Goal: Task Accomplishment & Management: Manage account settings

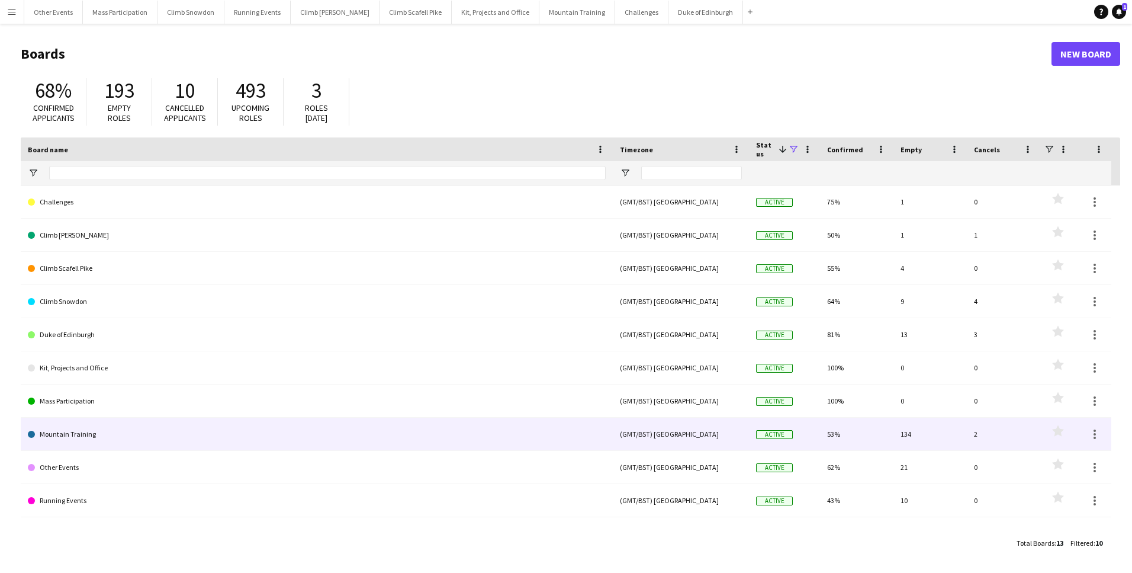
click at [79, 429] on link "Mountain Training" at bounding box center [317, 434] width 578 height 33
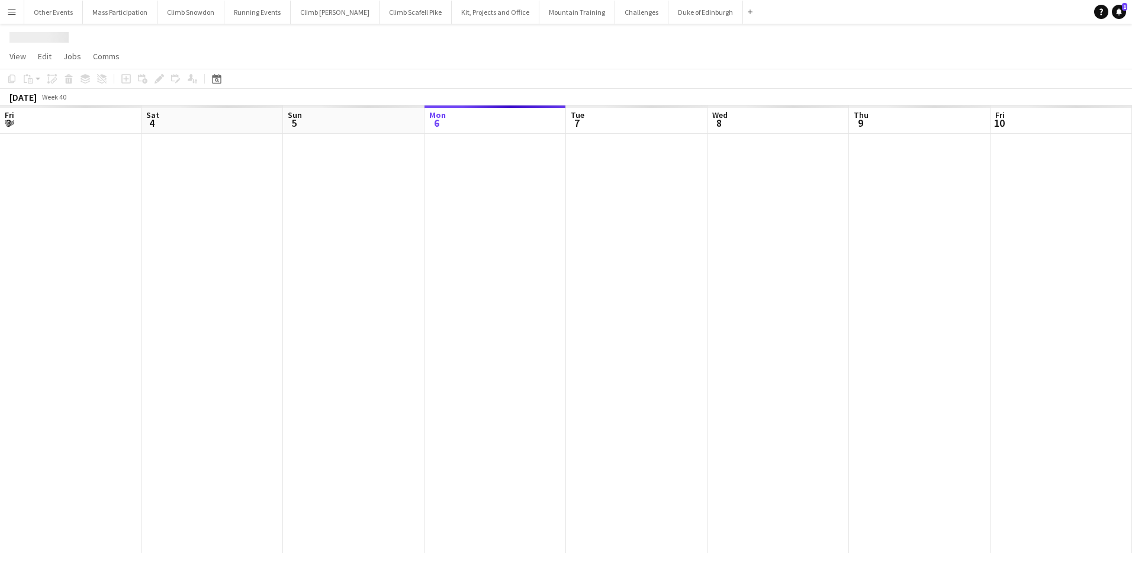
scroll to position [0, 283]
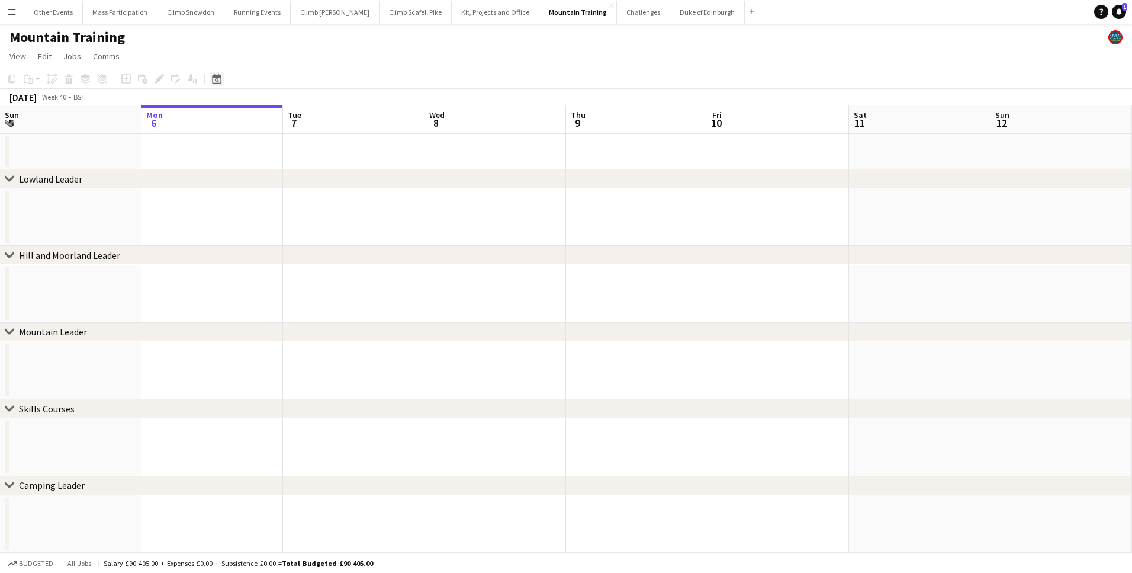
click at [216, 80] on icon "Date picker" at bounding box center [216, 78] width 9 height 9
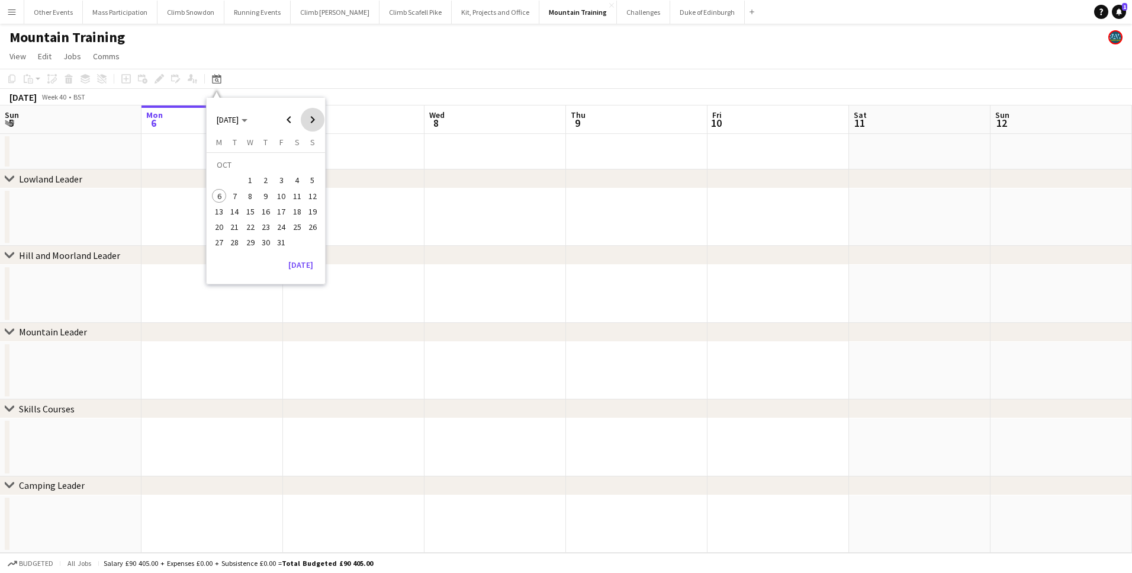
click at [309, 118] on span "Next month" at bounding box center [313, 120] width 24 height 24
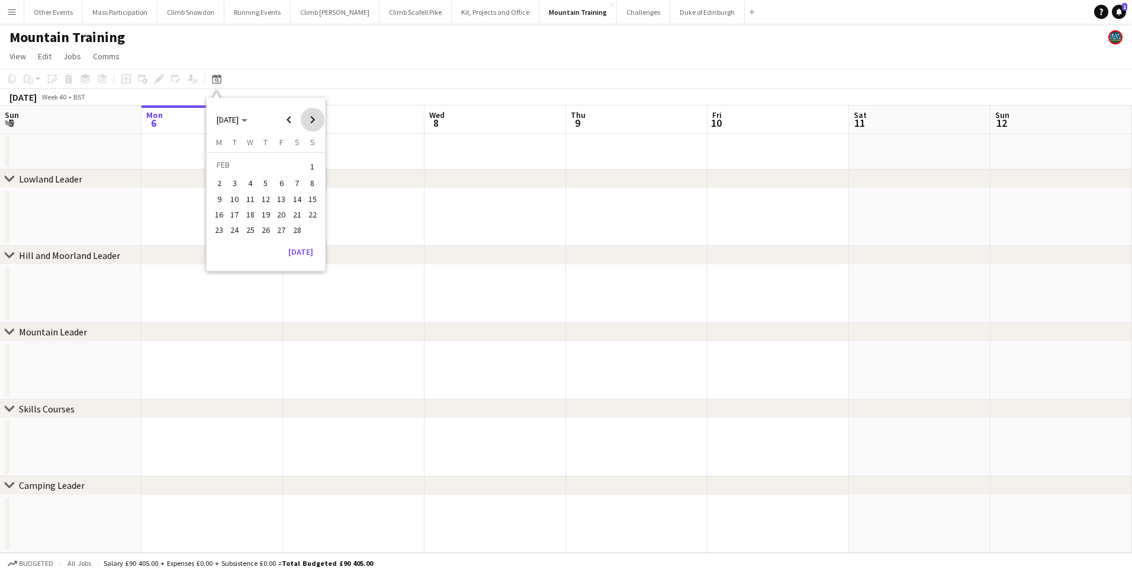
click at [309, 118] on span "Next month" at bounding box center [313, 120] width 24 height 24
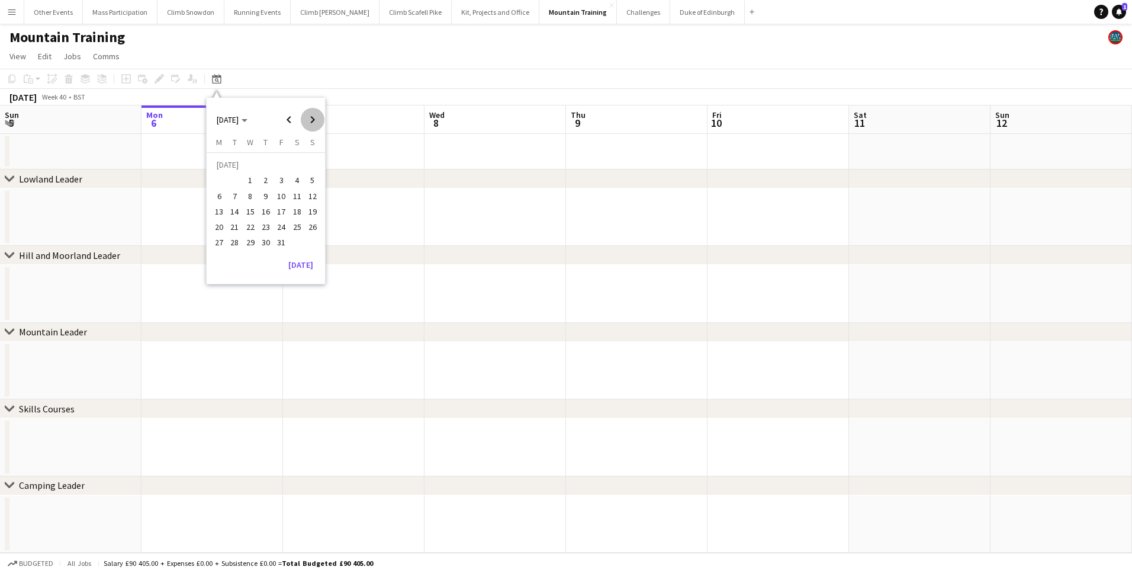
click at [309, 118] on span "Next month" at bounding box center [313, 120] width 24 height 24
click at [262, 197] on span "10" at bounding box center [266, 196] width 14 height 14
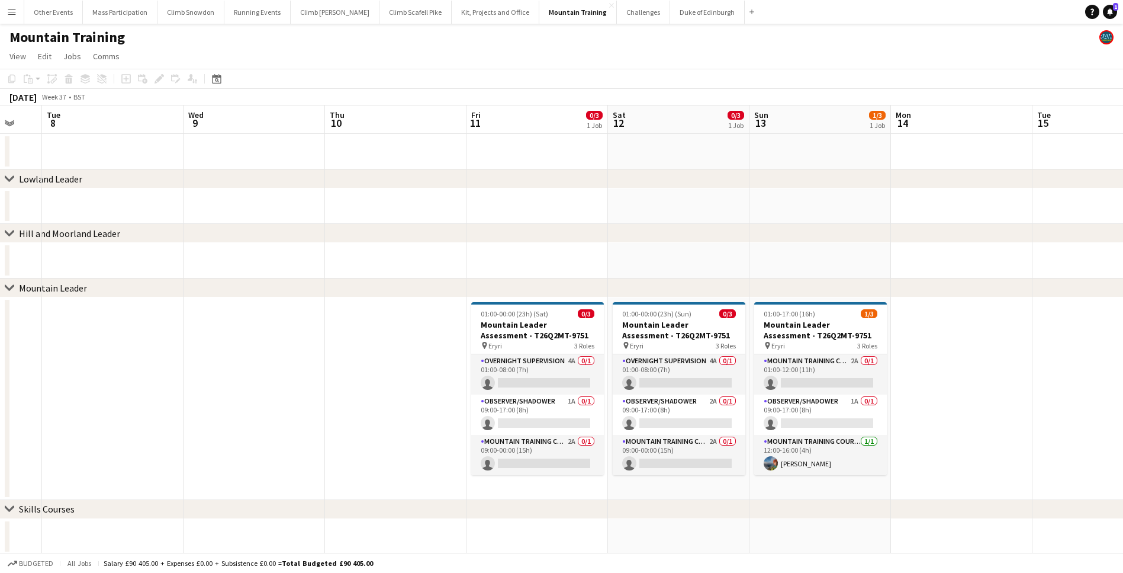
scroll to position [0, 385]
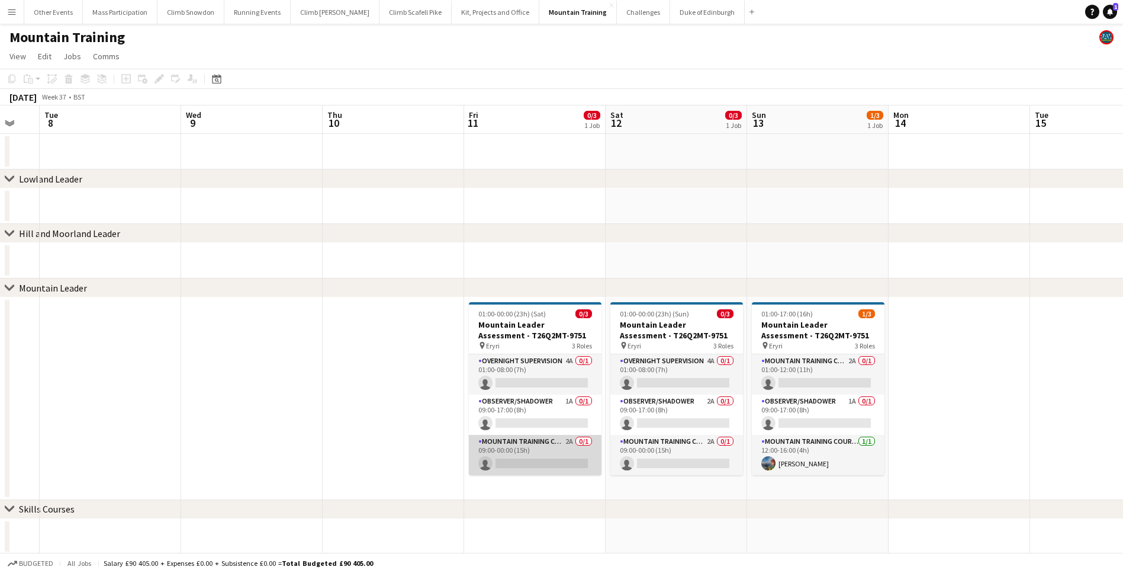
click at [542, 452] on app-card-role "Mountain Training Course Staff 2A 0/1 09:00-00:00 (15h) single-neutral-actions" at bounding box center [535, 455] width 133 height 40
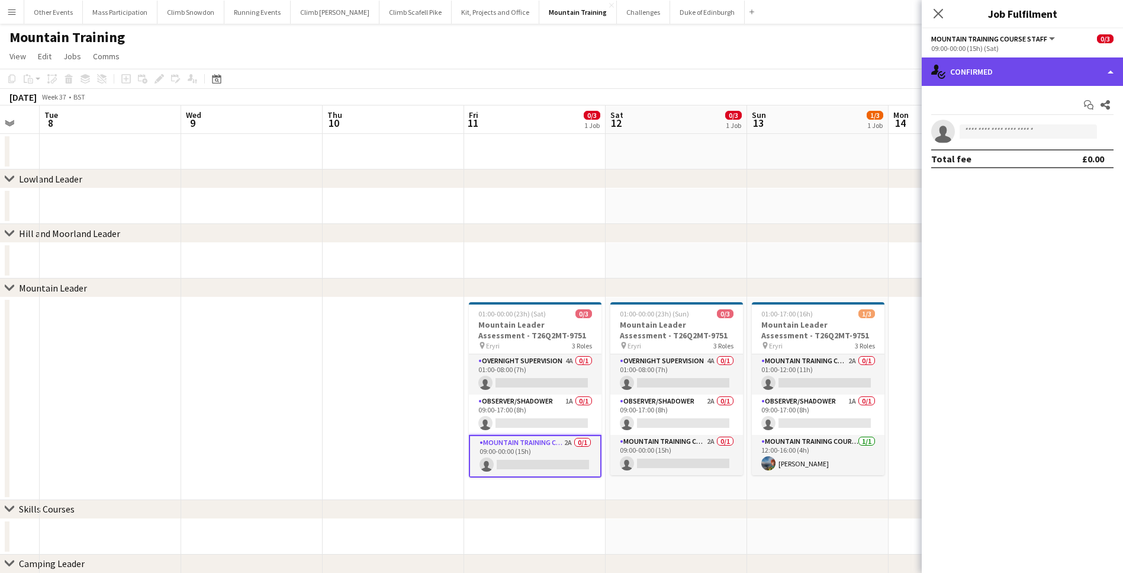
click at [986, 71] on div "single-neutral-actions-check-2 Confirmed" at bounding box center [1022, 71] width 201 height 28
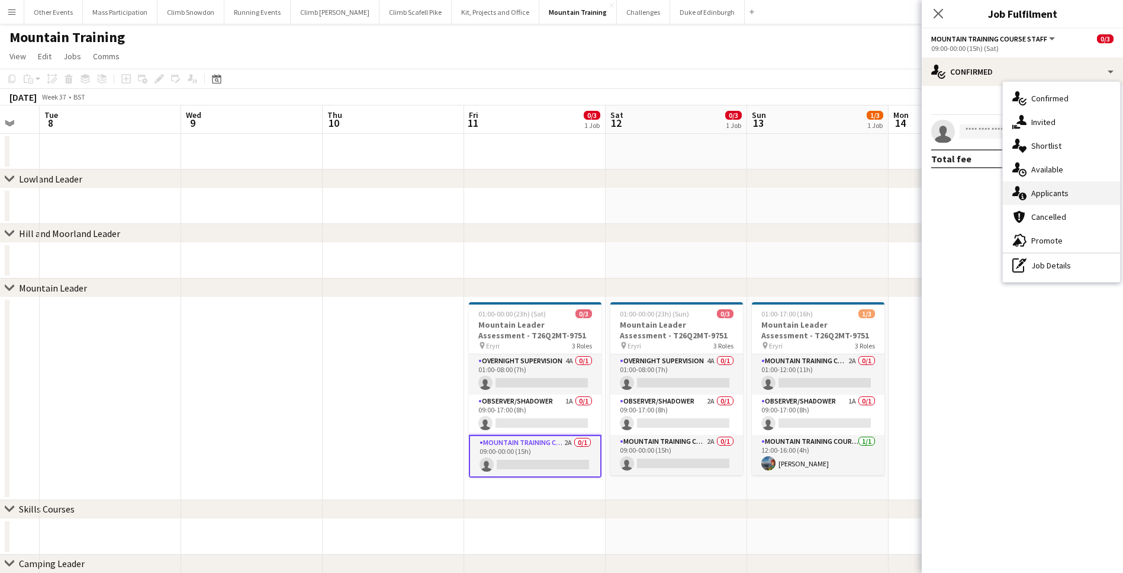
click at [1038, 190] on span "Applicants" at bounding box center [1050, 193] width 37 height 11
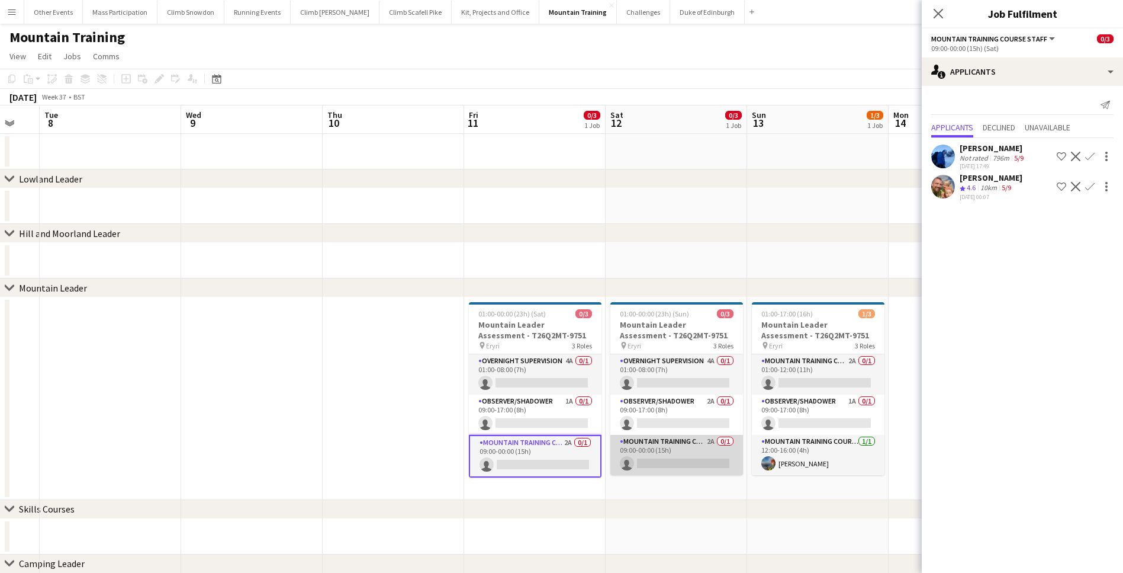
click at [671, 456] on app-card-role "Mountain Training Course Staff 2A 0/1 09:00-00:00 (15h) single-neutral-actions" at bounding box center [677, 455] width 133 height 40
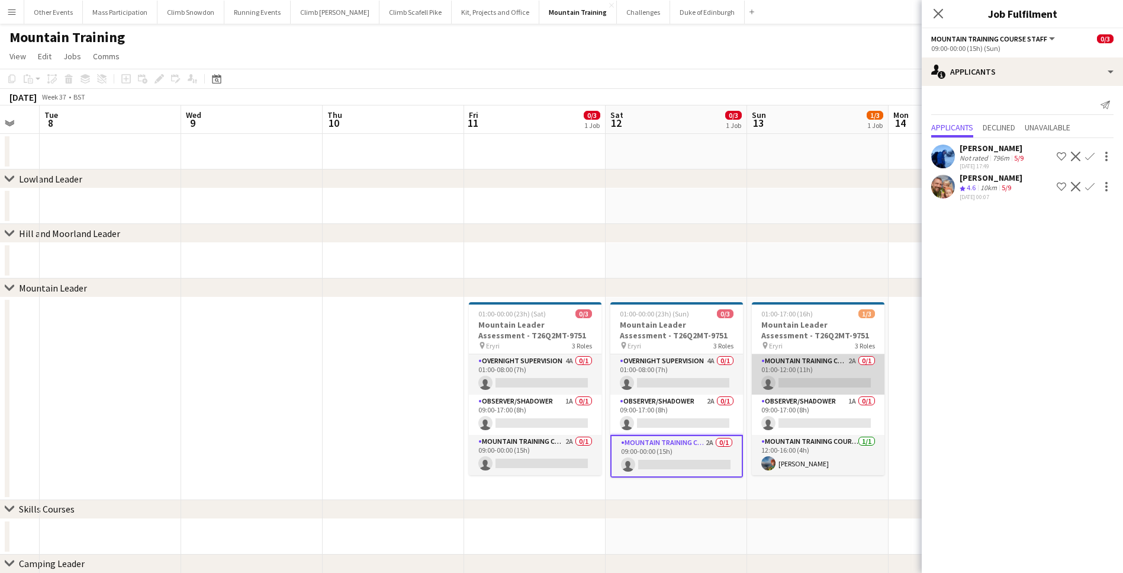
click at [796, 370] on app-card-role "Mountain Training Course Staff 2A 0/1 01:00-12:00 (11h) single-neutral-actions" at bounding box center [818, 374] width 133 height 40
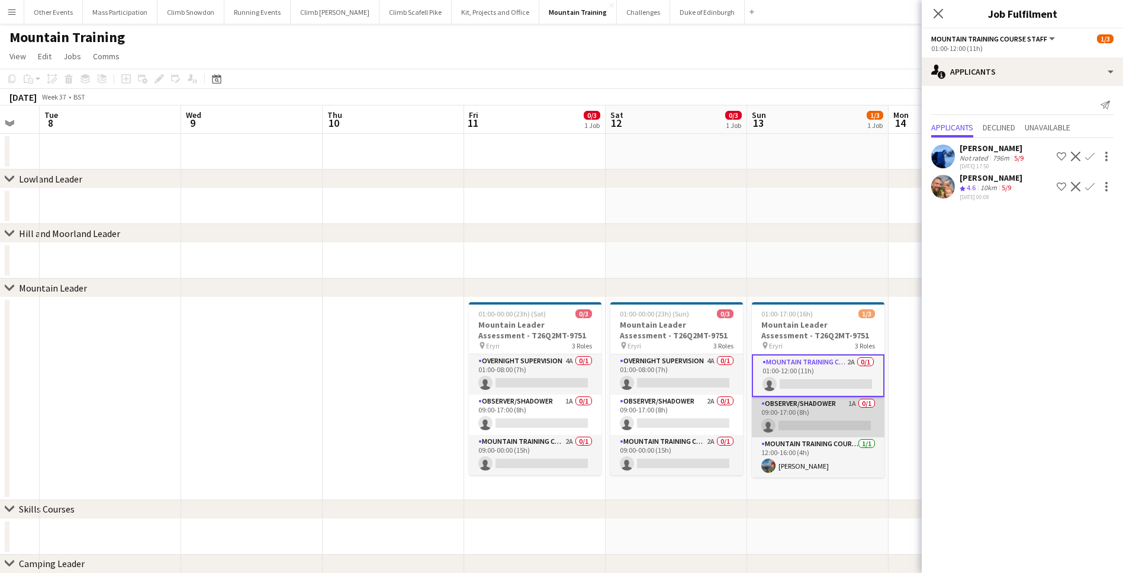
click at [802, 412] on app-card-role "Observer/Shadower 1A 0/1 09:00-17:00 (8h) single-neutral-actions" at bounding box center [818, 417] width 133 height 40
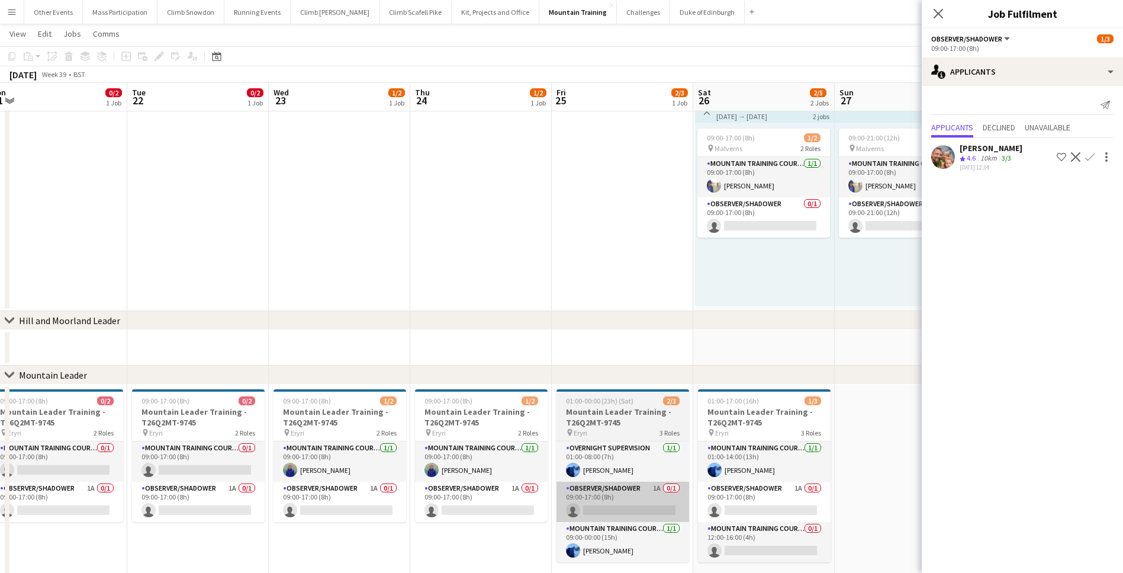
scroll to position [0, 297]
